Goal: Task Accomplishment & Management: Complete application form

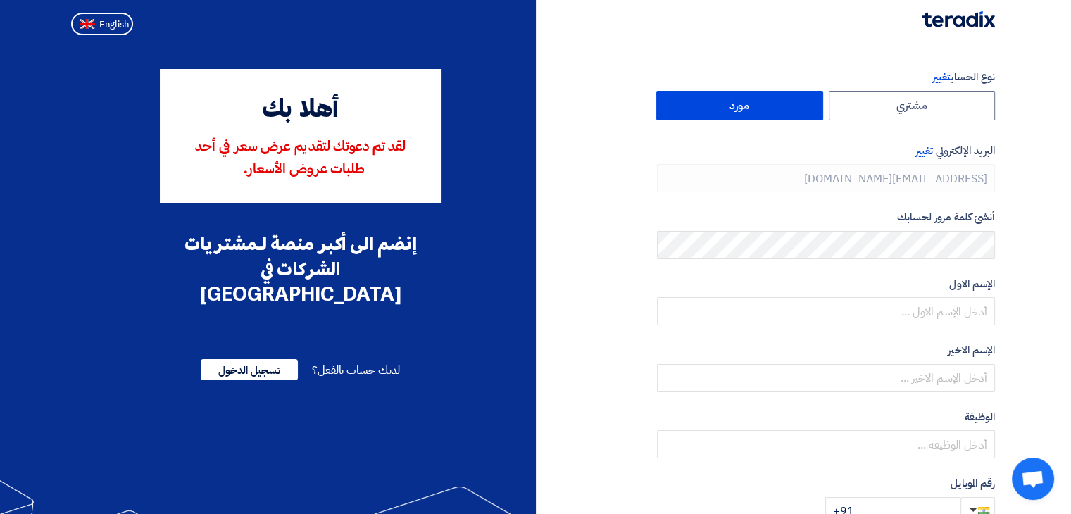
type input "[PHONE_NUMBER]"
click at [111, 32] on button "English" at bounding box center [102, 24] width 62 height 23
type input "Register"
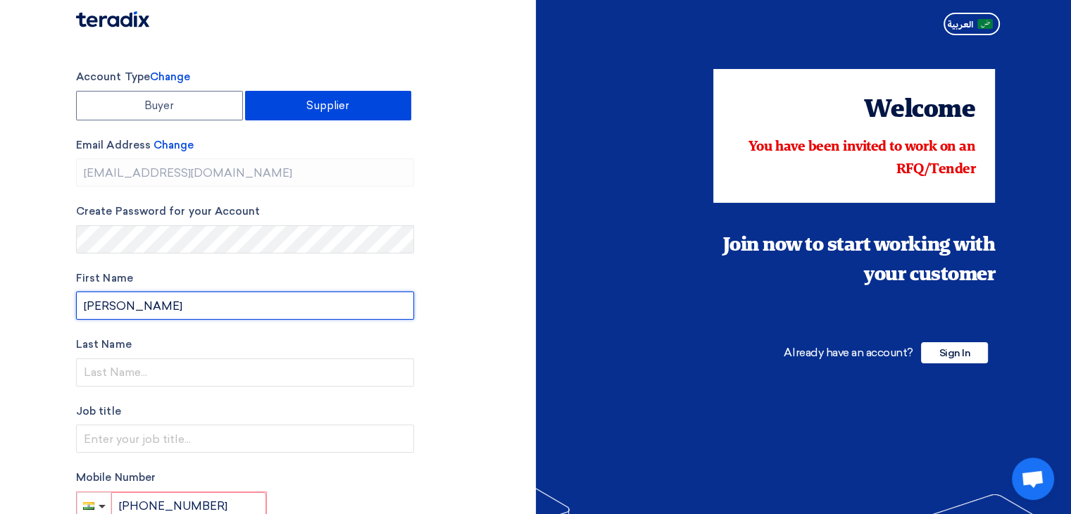
type input "[PERSON_NAME]"
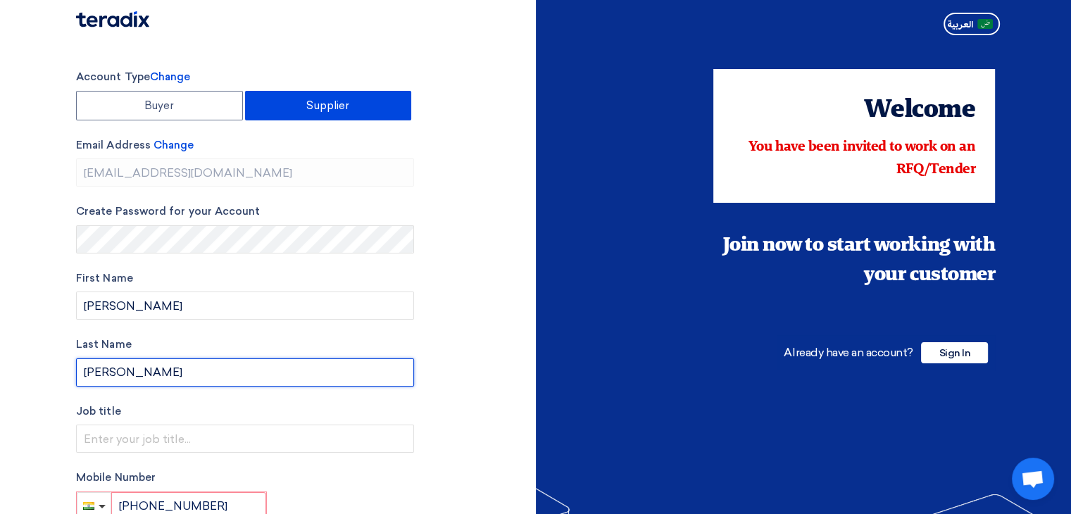
type input "[PERSON_NAME]"
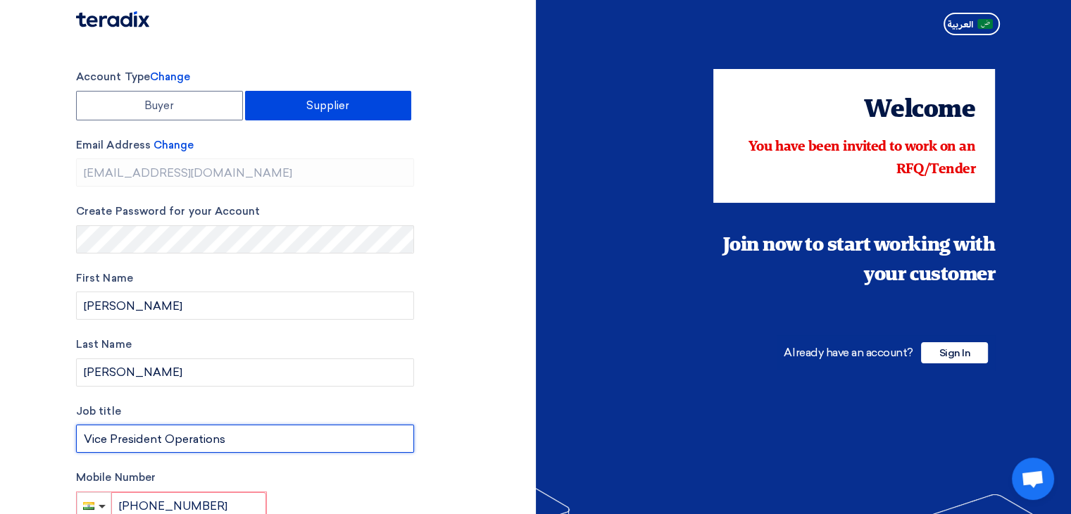
type input "Vice President Operations"
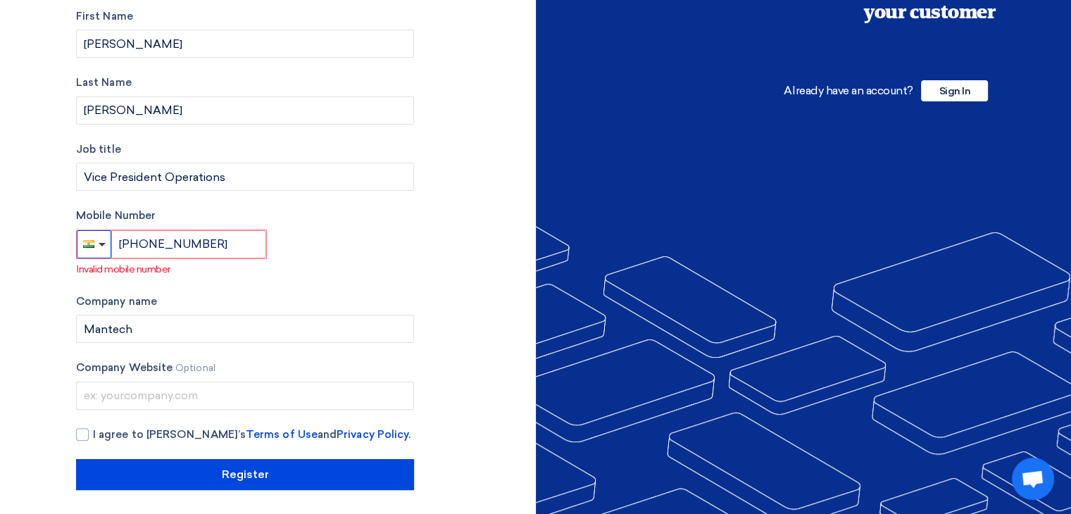
scroll to position [265, 0]
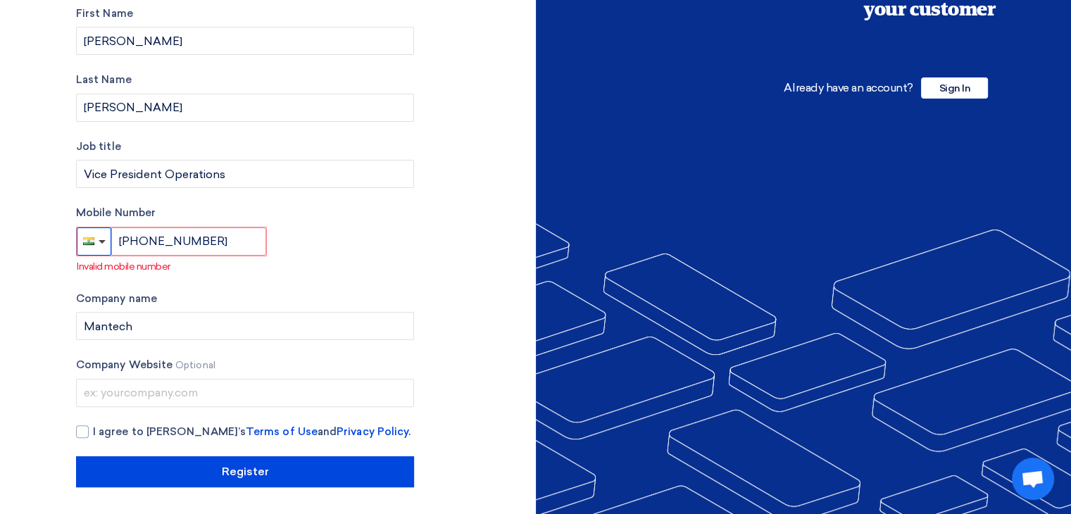
click at [103, 237] on button "button" at bounding box center [94, 241] width 34 height 28
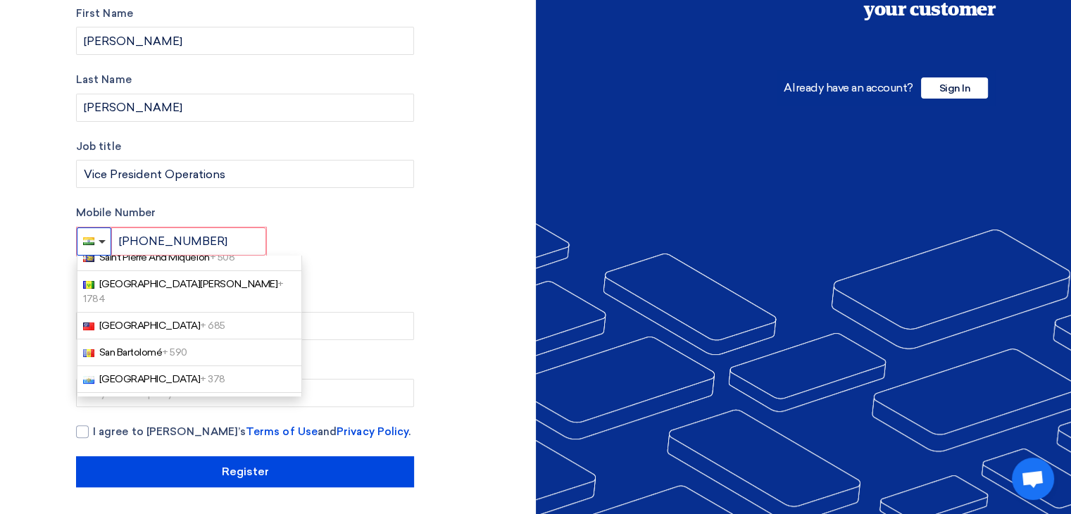
scroll to position [4579, 0]
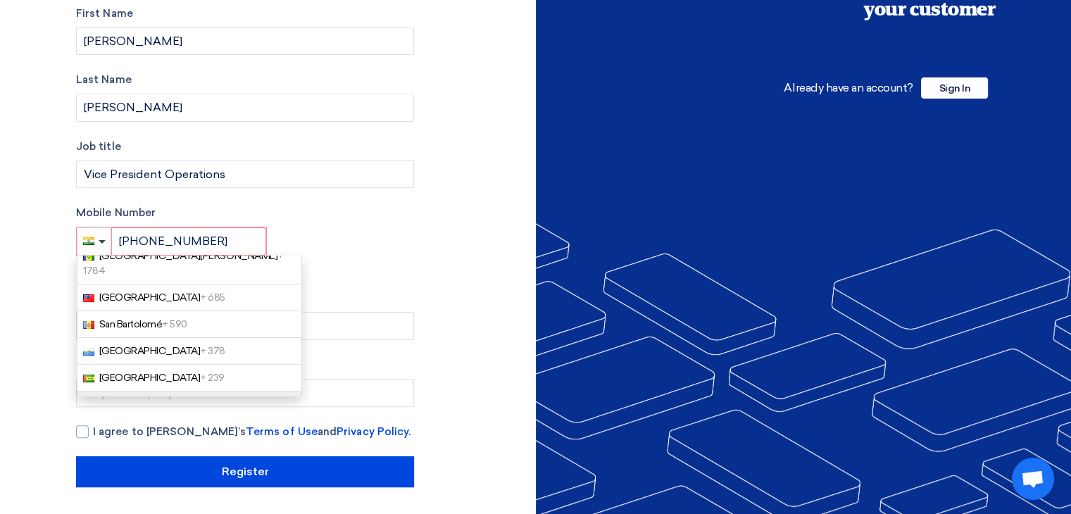
click at [184, 391] on link "[GEOGRAPHIC_DATA] + 966" at bounding box center [189, 404] width 225 height 27
type input "[PHONE_NUMBER]"
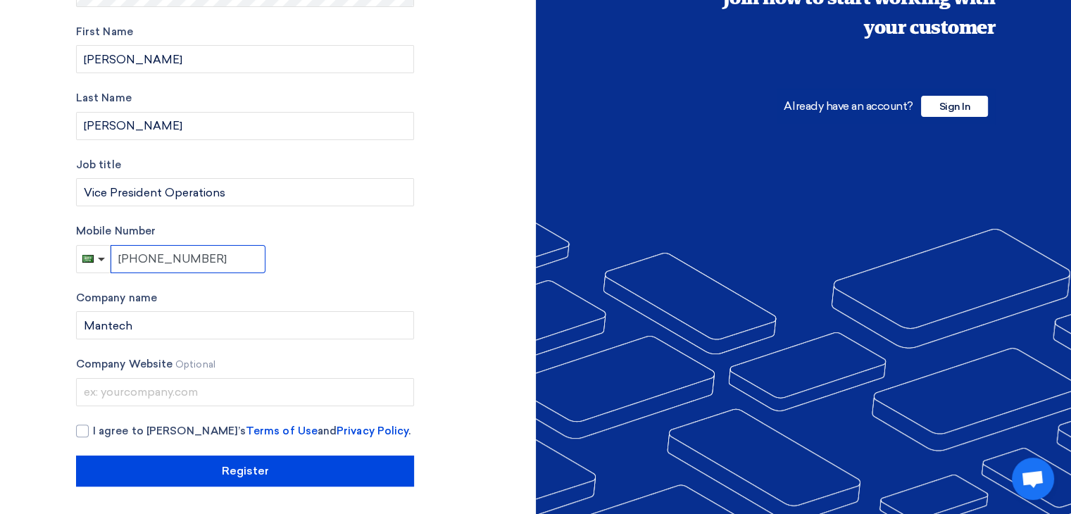
click at [216, 258] on input "[PHONE_NUMBER]" at bounding box center [188, 259] width 155 height 28
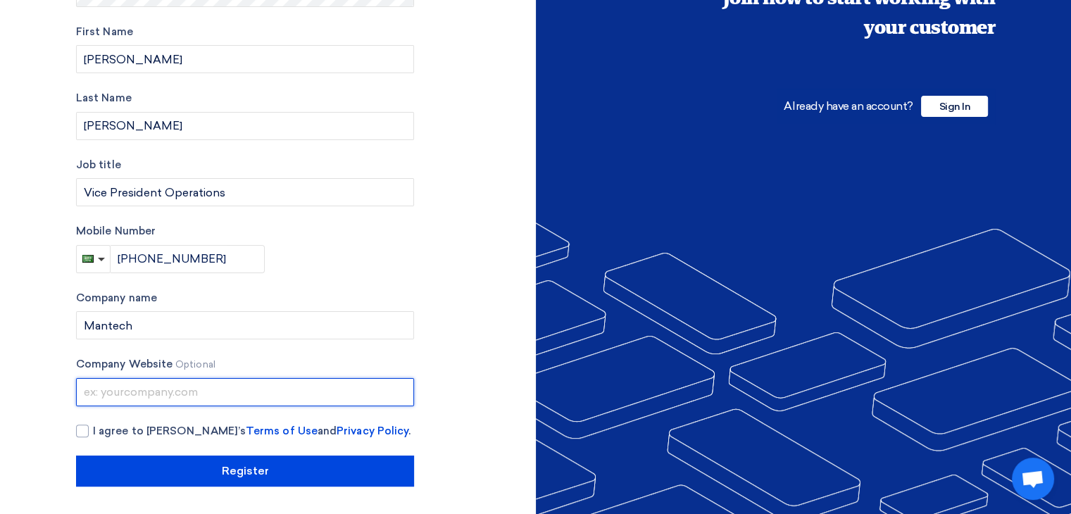
click at [327, 389] on input "text" at bounding box center [245, 392] width 338 height 28
type input "[URL][DOMAIN_NAME]"
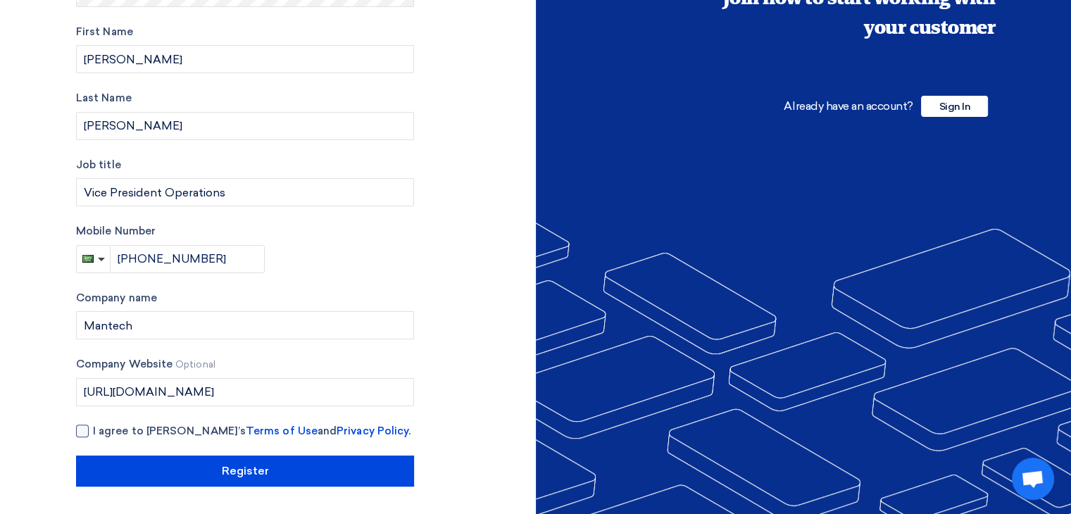
click at [82, 434] on div at bounding box center [82, 431] width 13 height 13
click at [93, 434] on input "I agree to [PERSON_NAME]’s Terms of Use and Privacy Policy ." at bounding box center [262, 437] width 338 height 28
checkbox input "true"
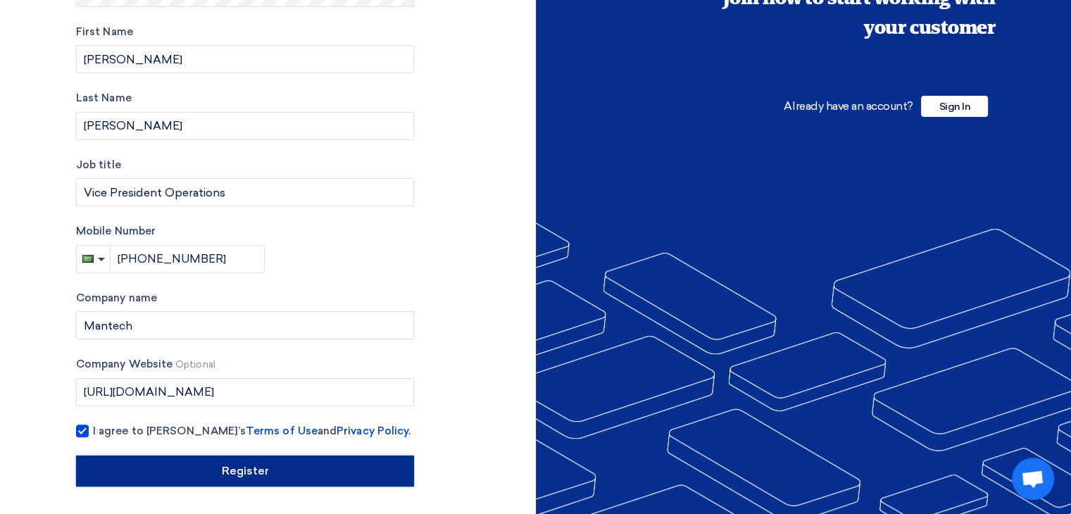
click at [248, 464] on input "Register" at bounding box center [245, 471] width 338 height 31
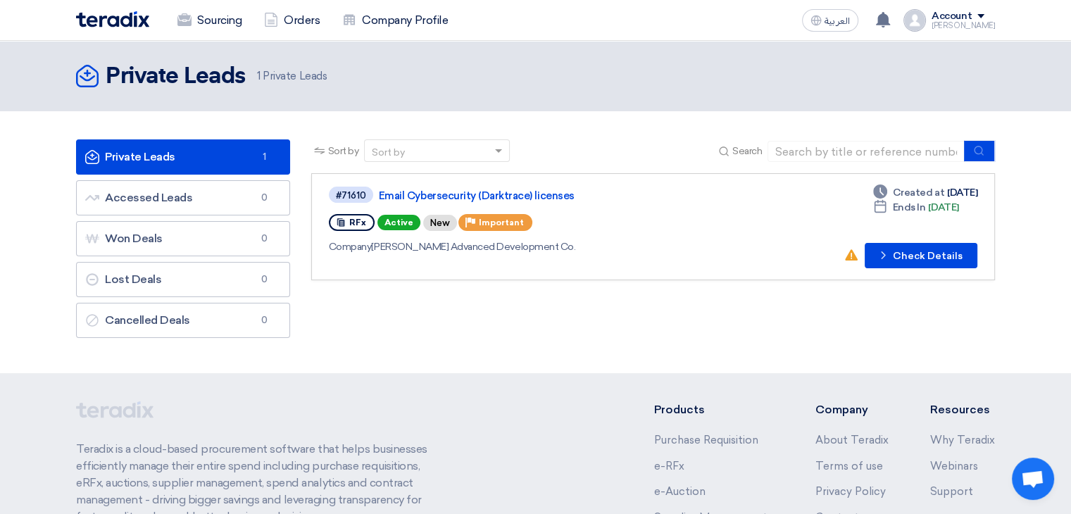
click at [797, 319] on div "Sort by Sort by Search Category Owner Type" at bounding box center [653, 242] width 705 height 206
click at [942, 249] on button "Check details Check Details" at bounding box center [921, 255] width 113 height 25
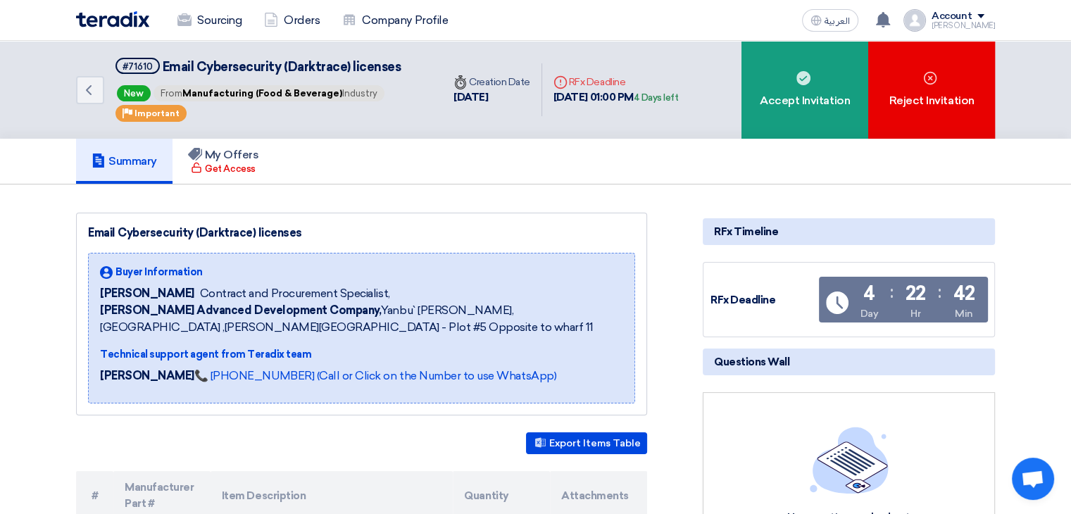
click at [503, 175] on div "Summary My Offers Get Access" at bounding box center [535, 161] width 919 height 45
click at [241, 157] on h5 "My Offers" at bounding box center [223, 155] width 71 height 14
